Goal: Find specific page/section: Find specific page/section

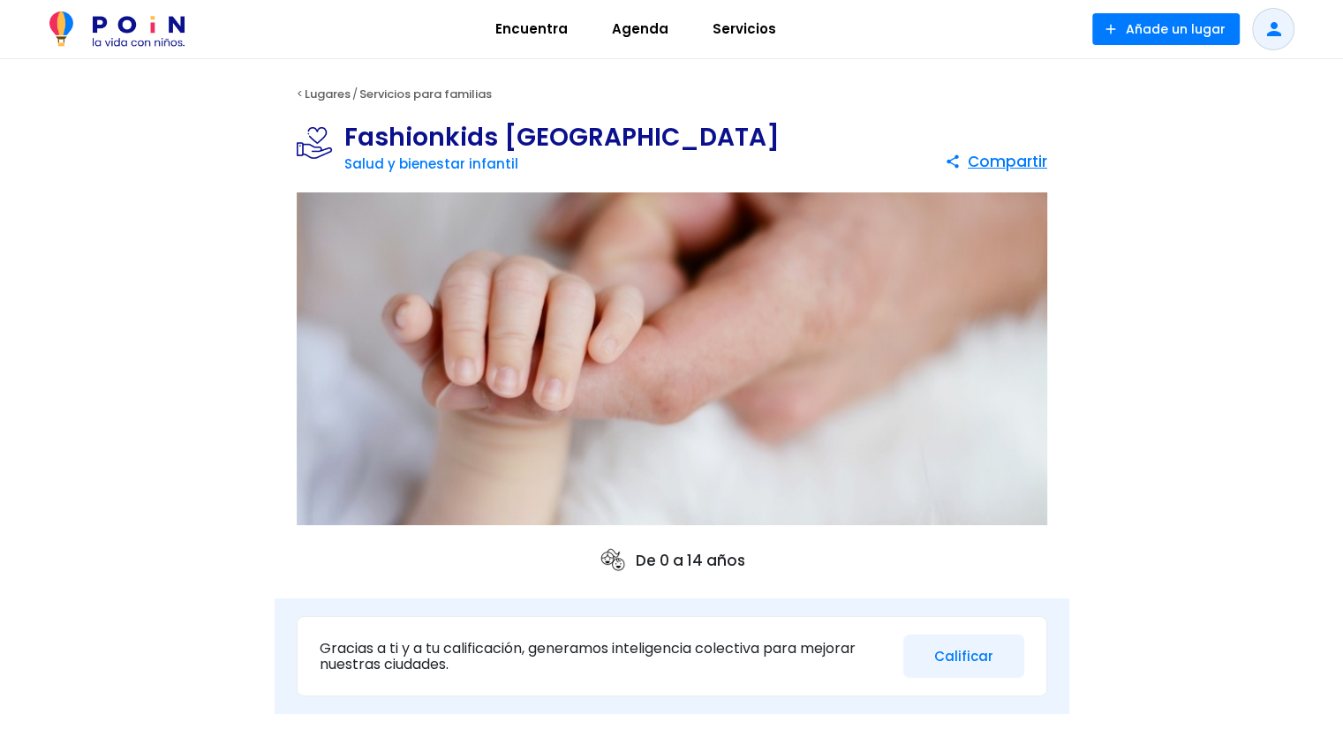
click at [724, 30] on span "Servicios" at bounding box center [744, 29] width 79 height 28
click at [469, 141] on h1 "Fashionkids [GEOGRAPHIC_DATA]" at bounding box center [561, 137] width 435 height 25
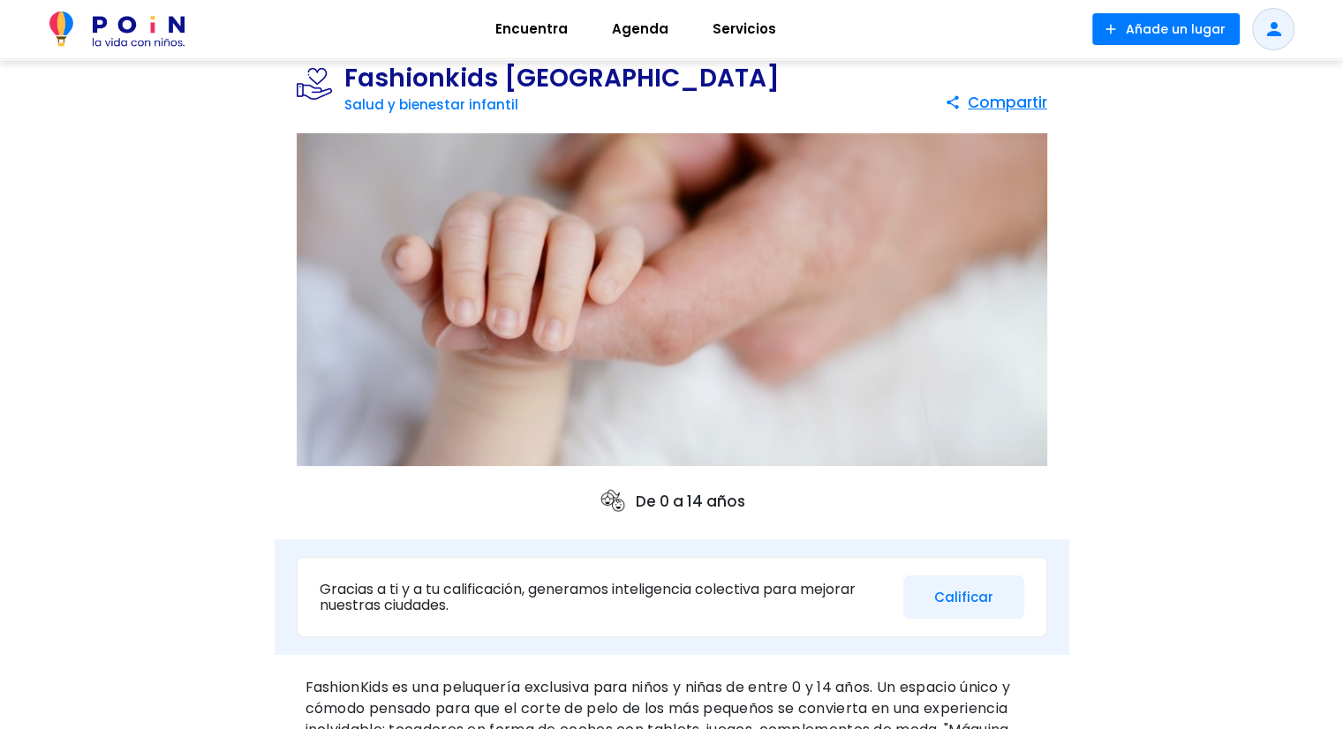
scroll to position [88, 0]
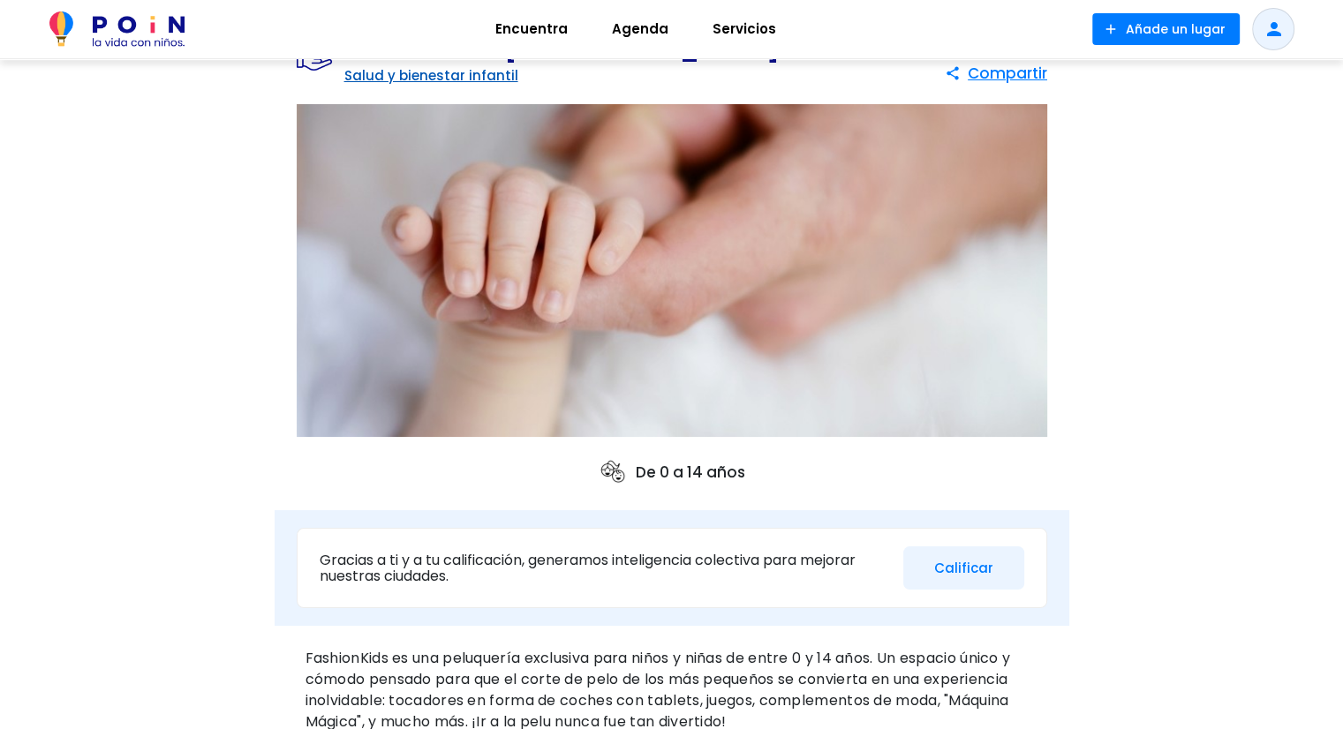
click at [495, 75] on link "Salud y bienestar infantil" at bounding box center [431, 75] width 174 height 19
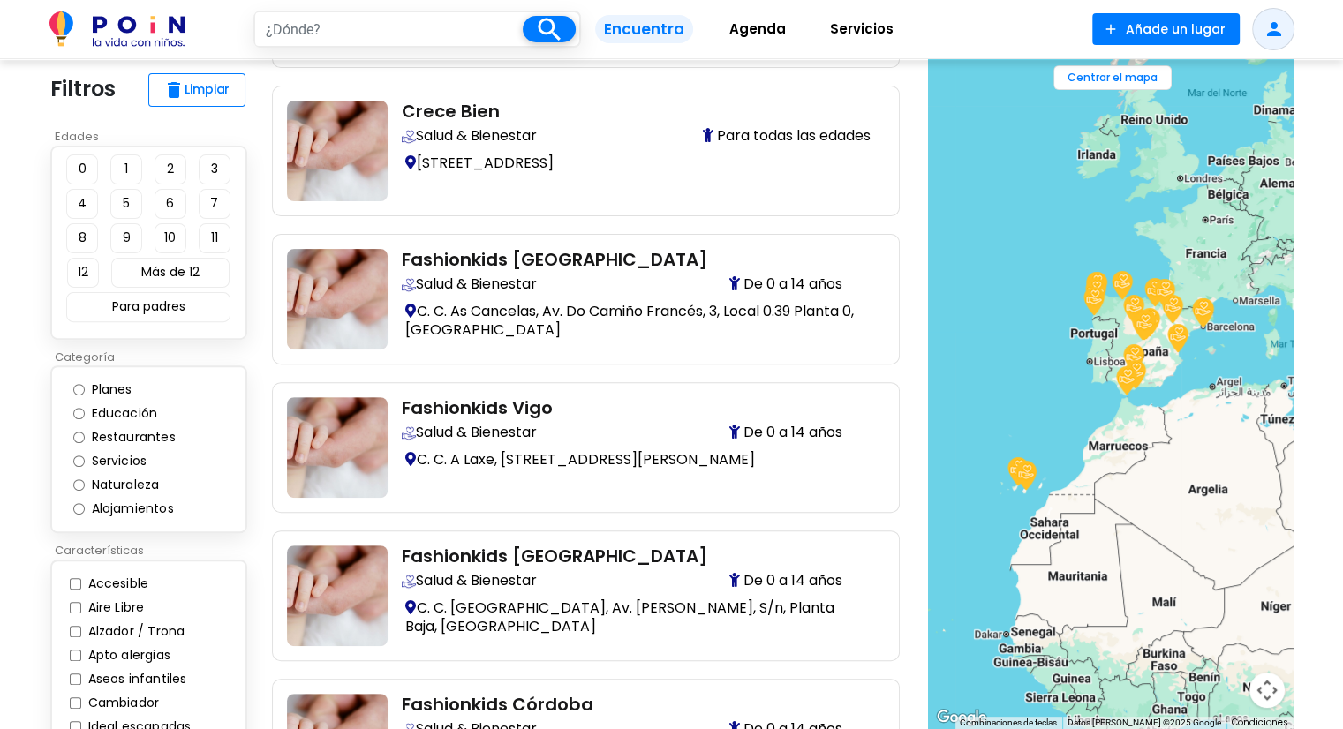
scroll to position [618, 0]
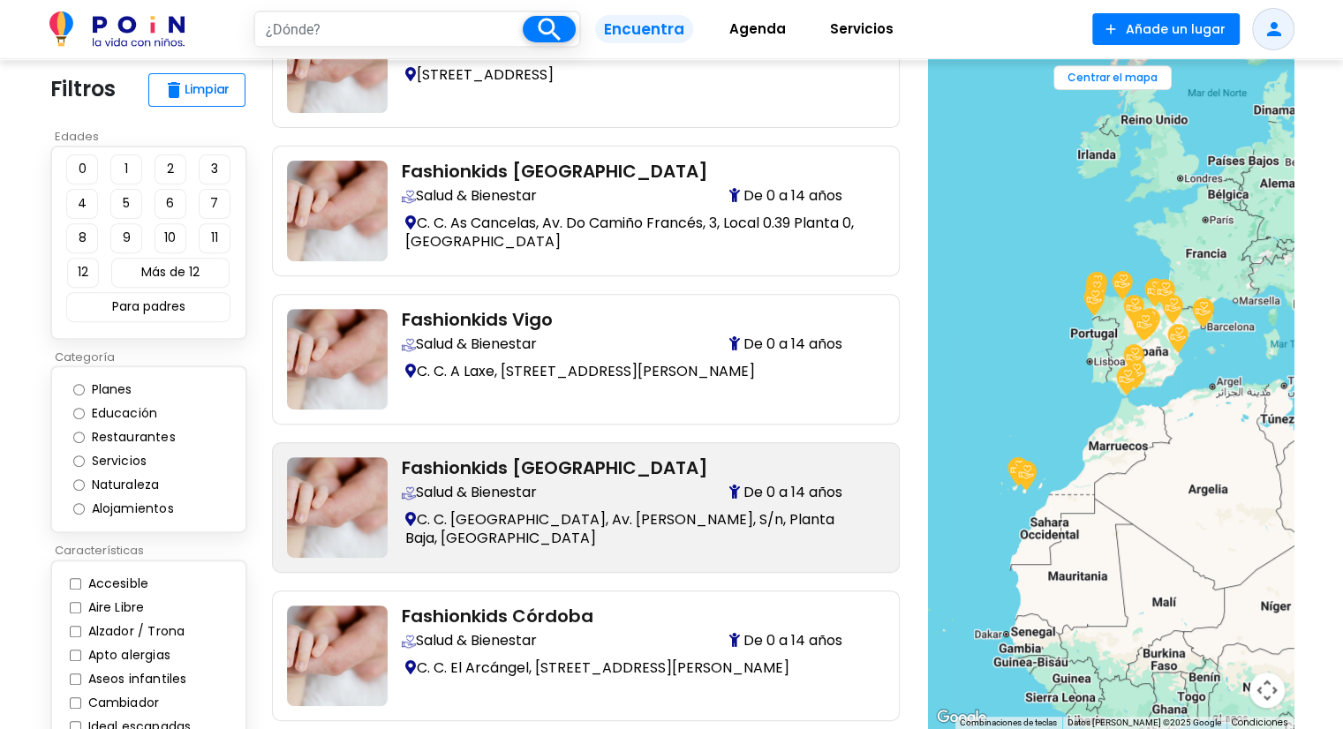
click at [463, 509] on p "C. C. Ferial Plaza, Av. Eduardo Guitián, S/n, Planta Baja, Guadalajara" at bounding box center [636, 529] width 469 height 44
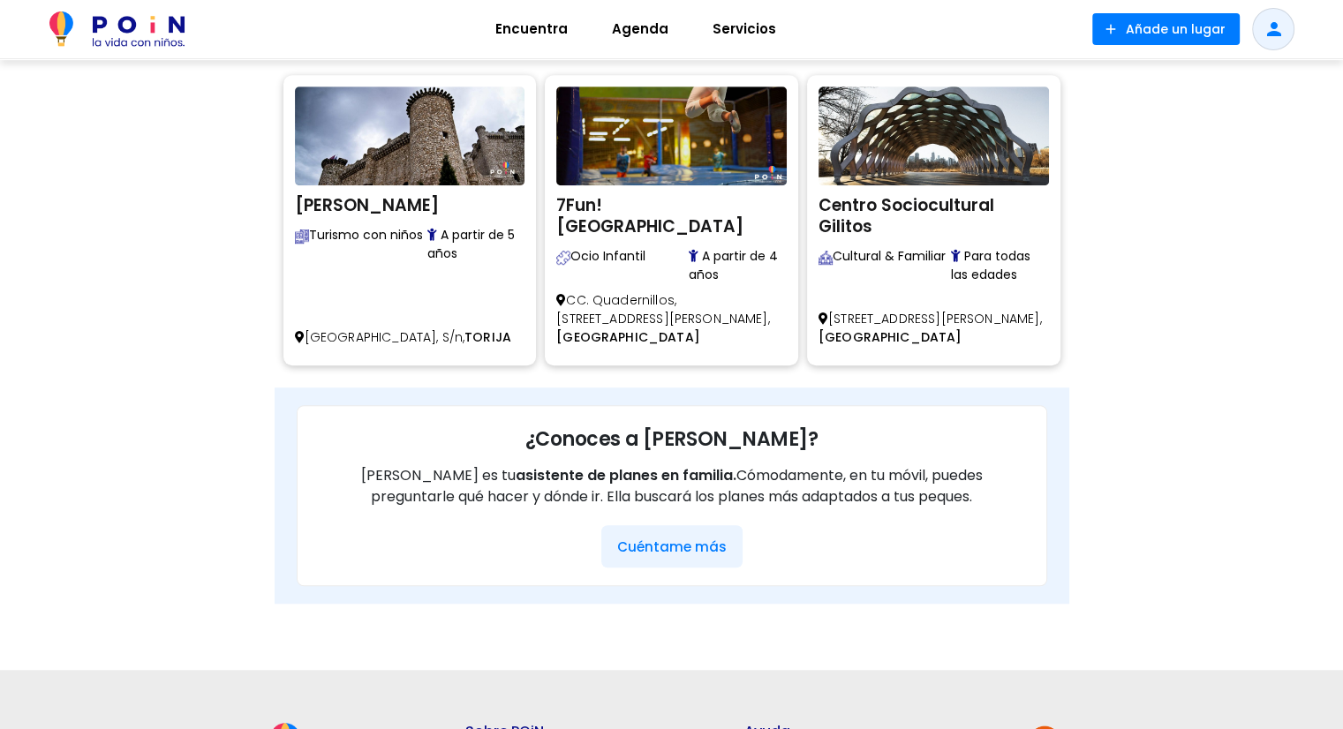
scroll to position [1148, 0]
